Goal: Communication & Community: Answer question/provide support

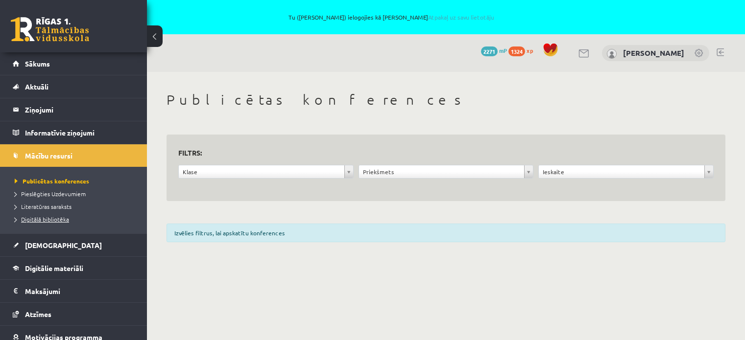
drag, startPoint x: 0, startPoint y: 0, endPoint x: 49, endPoint y: 219, distance: 224.8
click at [49, 219] on span "Digitālā bibliotēka" at bounding box center [42, 219] width 54 height 8
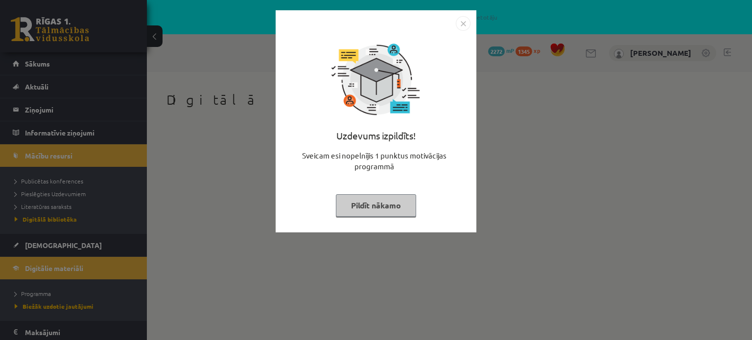
click at [378, 206] on button "Pildīt nākamo" at bounding box center [376, 205] width 80 height 23
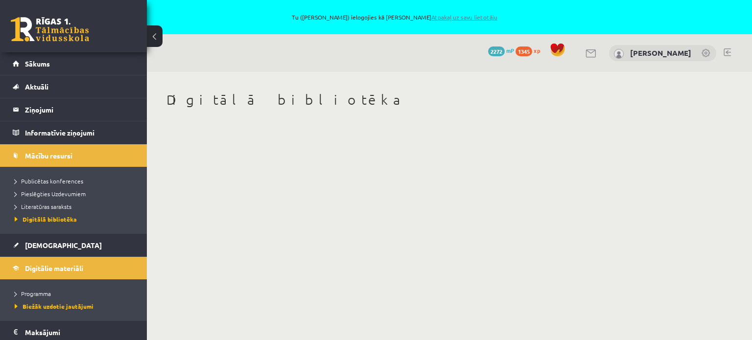
click at [442, 13] on link "Atpakaļ uz savu lietotāju" at bounding box center [464, 17] width 66 height 8
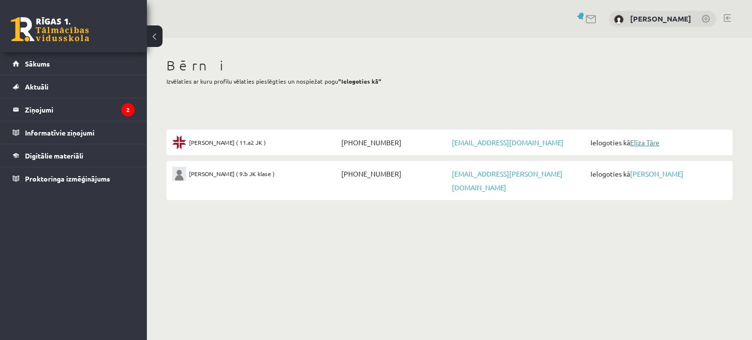
click at [643, 144] on link "Elīza Tāre" at bounding box center [644, 142] width 29 height 9
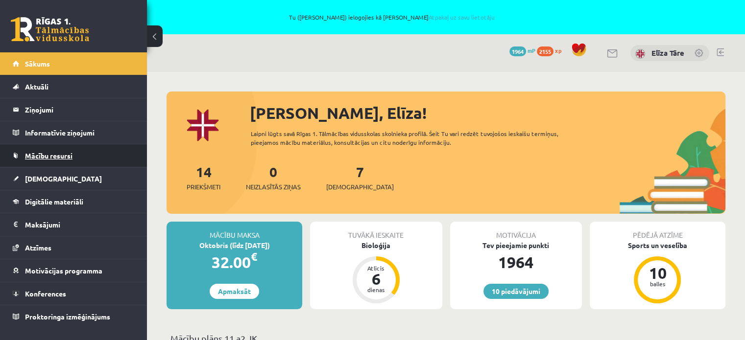
click at [40, 160] on link "Mācību resursi" at bounding box center [74, 155] width 122 height 23
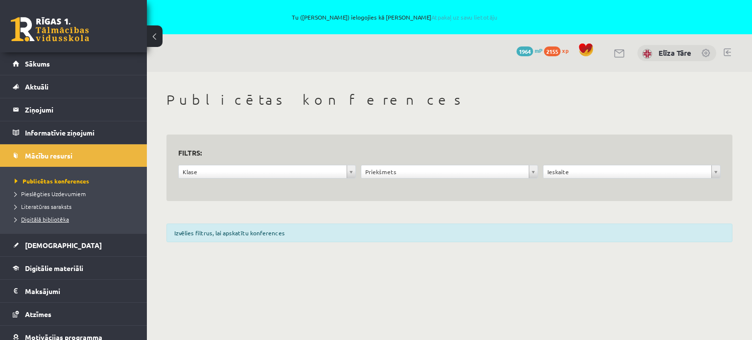
click at [40, 216] on span "Digitālā bibliotēka" at bounding box center [42, 219] width 54 height 8
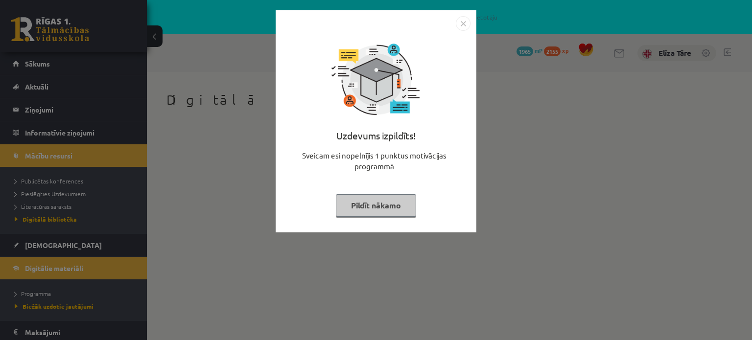
click at [371, 203] on button "Pildīt nākamo" at bounding box center [376, 205] width 80 height 23
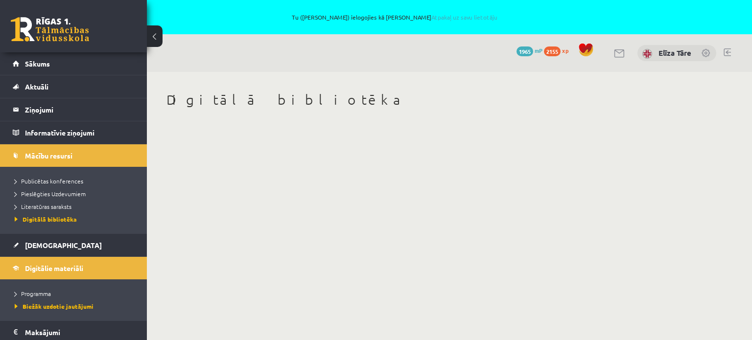
click at [37, 32] on link at bounding box center [50, 29] width 78 height 24
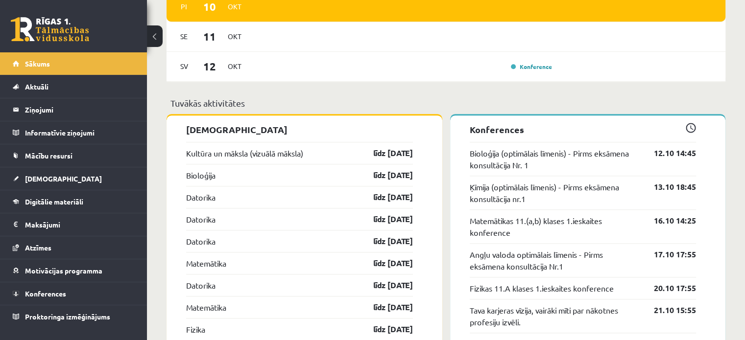
scroll to position [832, 0]
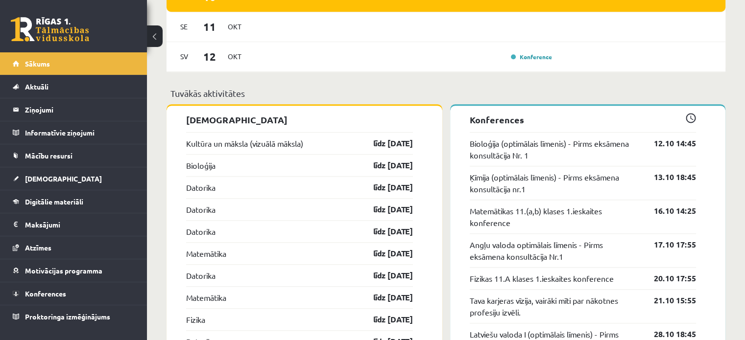
drag, startPoint x: 426, startPoint y: 168, endPoint x: 170, endPoint y: 149, distance: 256.8
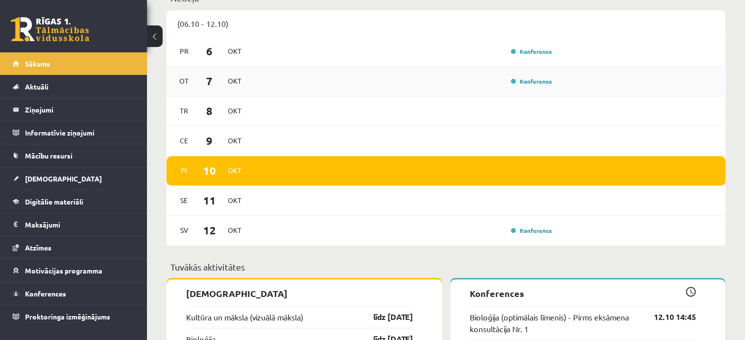
scroll to position [734, 0]
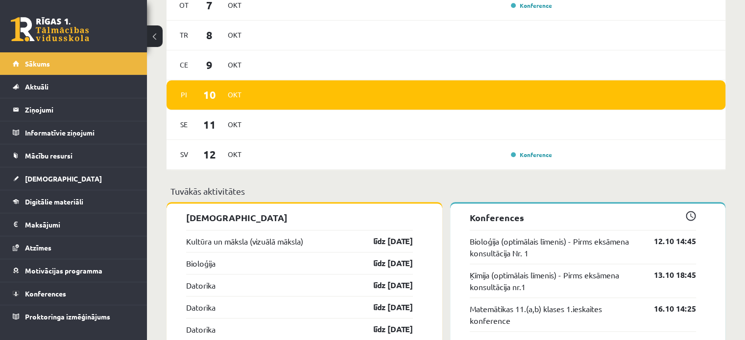
click at [157, 132] on div "Sveika, Elīza! Laipni lūgts savā Rīgas 1. Tālmācības vidusskolas skolnieka prof…" at bounding box center [446, 288] width 598 height 1901
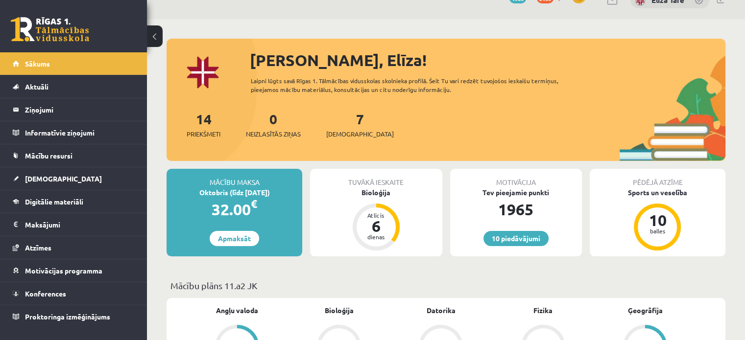
scroll to position [0, 0]
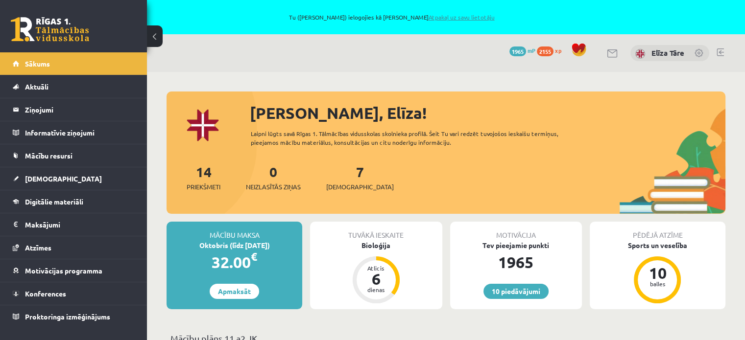
click at [451, 17] on link "Atpakaļ uz savu lietotāju" at bounding box center [461, 17] width 66 height 8
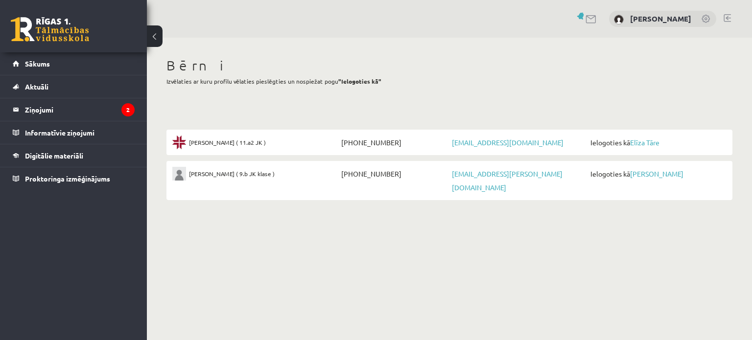
click at [644, 181] on li "Jānis Tāre ( 9.b JK klase ) +37129175024 majasskola+janis@gmail.com Ielogoties …" at bounding box center [449, 180] width 566 height 39
click at [642, 175] on link "[PERSON_NAME]" at bounding box center [656, 173] width 53 height 9
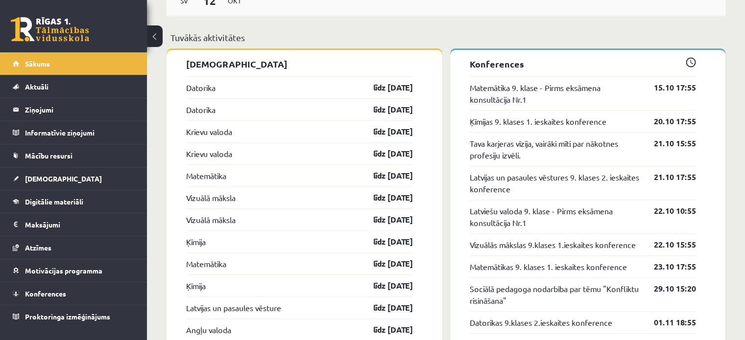
scroll to position [979, 0]
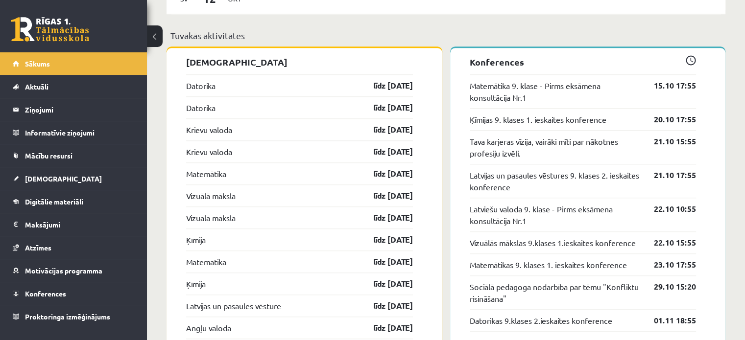
drag, startPoint x: 180, startPoint y: 88, endPoint x: 427, endPoint y: 156, distance: 255.9
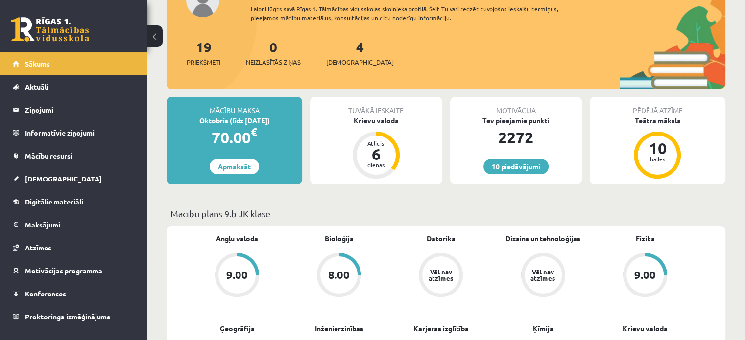
scroll to position [0, 0]
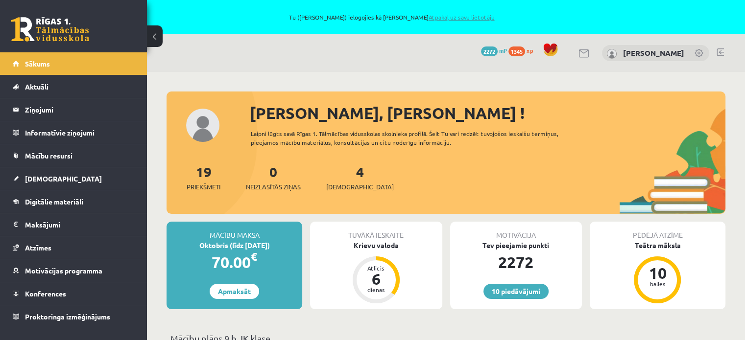
click at [442, 17] on link "Atpakaļ uz savu lietotāju" at bounding box center [461, 17] width 66 height 8
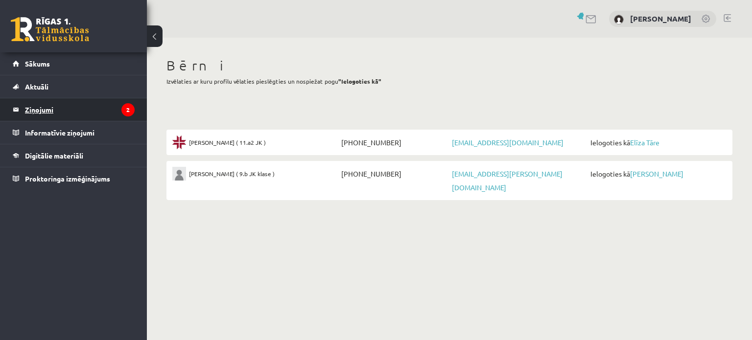
click at [61, 113] on legend "Ziņojumi 2" at bounding box center [80, 109] width 110 height 23
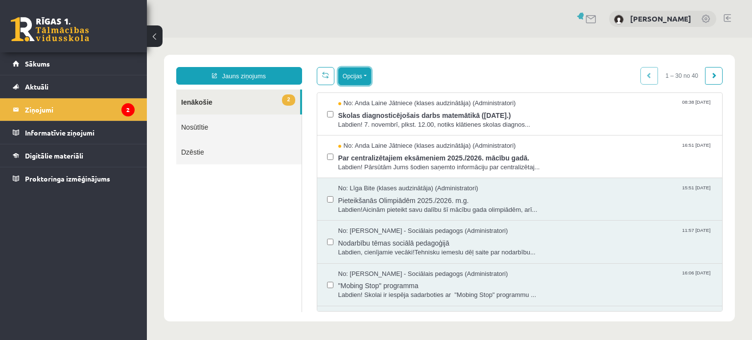
click at [363, 75] on button "Opcijas" at bounding box center [354, 77] width 33 height 18
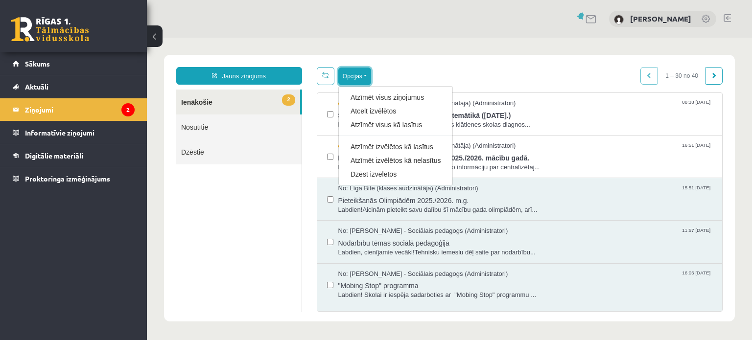
click at [362, 74] on button "Opcijas" at bounding box center [354, 77] width 33 height 18
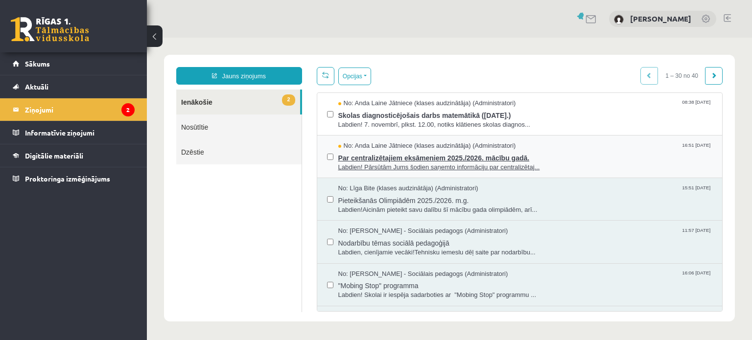
click at [376, 151] on span "Par centralizētajiem eksāmeniem 2025./2026. mācību gadā." at bounding box center [525, 157] width 374 height 12
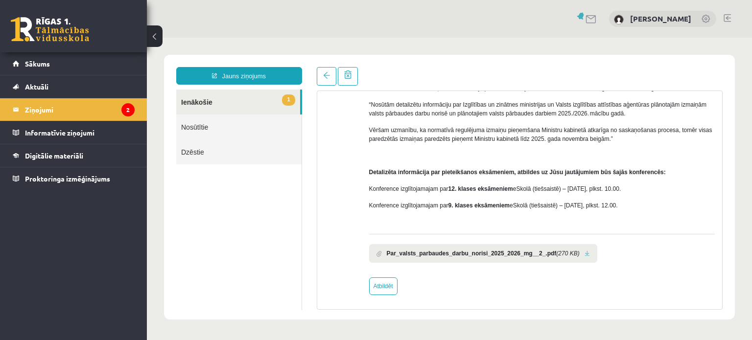
scroll to position [96, 0]
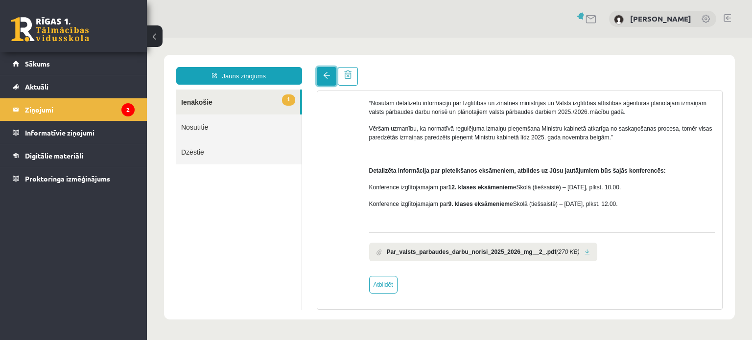
click at [324, 76] on span at bounding box center [326, 75] width 7 height 7
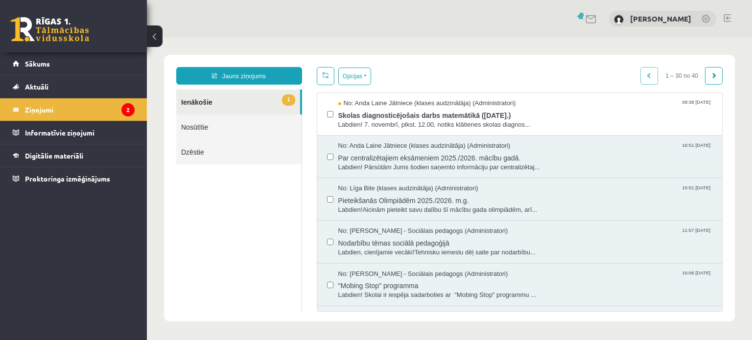
scroll to position [0, 0]
click at [369, 54] on body "Jauns ziņojums 1 Ienākošie Nosūtītie Dzēstie * ********* ********* ******* Opci…" at bounding box center [449, 188] width 605 height 301
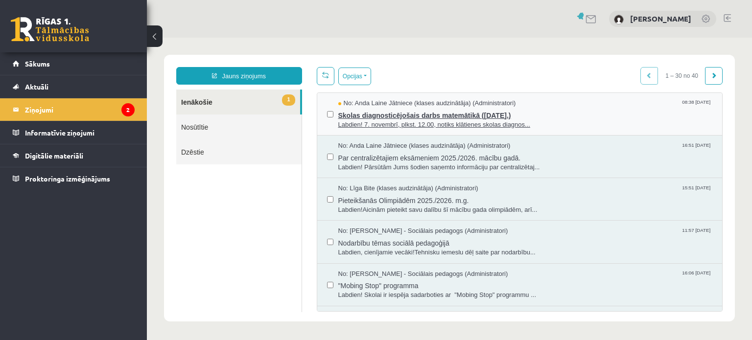
click at [392, 115] on span "Skolas diagnosticējošais darbs matemātikā ([DATE].)" at bounding box center [525, 114] width 374 height 12
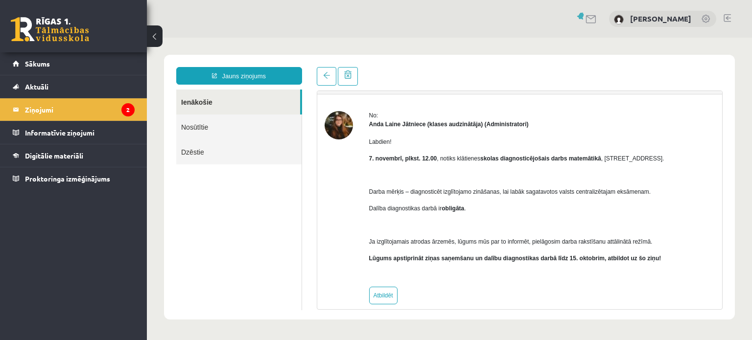
scroll to position [35, 0]
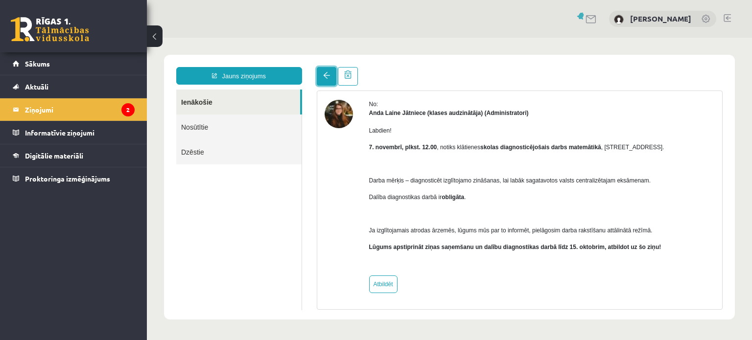
click at [325, 74] on span at bounding box center [326, 75] width 7 height 7
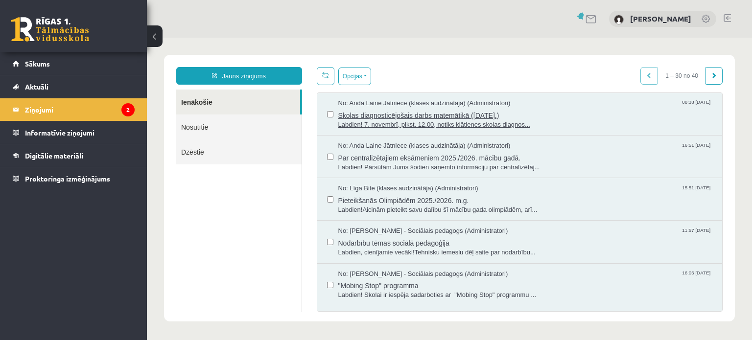
scroll to position [0, 0]
click at [373, 113] on span "Skolas diagnosticējošais darbs matemātikā ([DATE].)" at bounding box center [525, 114] width 374 height 12
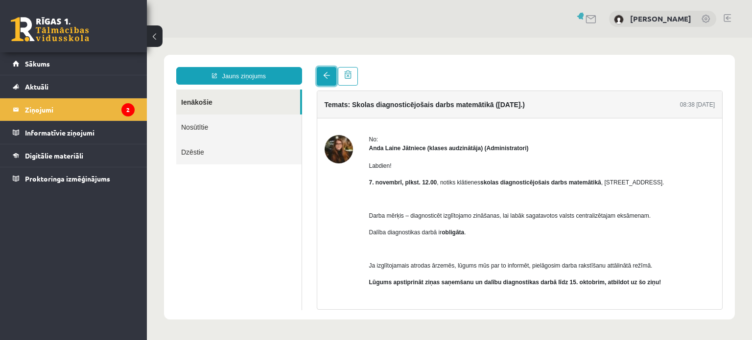
click at [325, 72] on span at bounding box center [326, 75] width 7 height 7
click at [319, 52] on body "Jauns ziņojums Ienākošie Nosūtītie Dzēstie ********* ********* ******* Temats: …" at bounding box center [449, 187] width 605 height 299
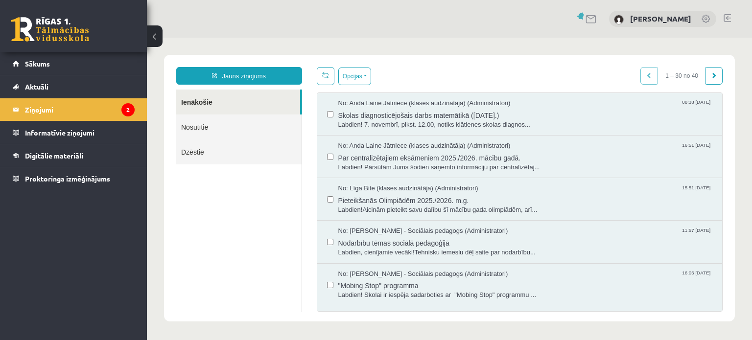
click at [327, 151] on label at bounding box center [330, 152] width 6 height 22
click at [356, 77] on button "Opcijas" at bounding box center [354, 77] width 33 height 18
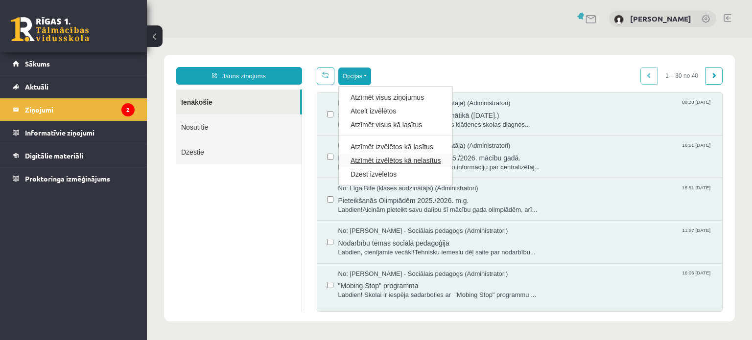
click at [358, 163] on link "Atzīmēt izvēlētos kā nelasītus" at bounding box center [395, 161] width 90 height 10
